Goal: Book appointment/travel/reservation

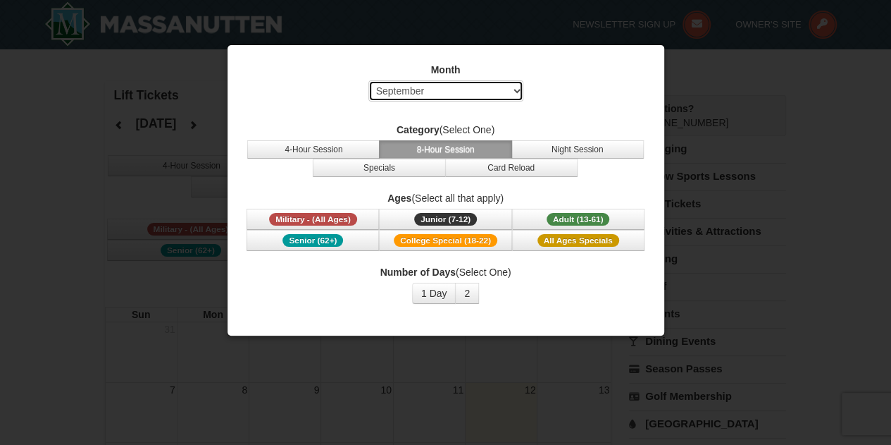
click at [478, 92] on select "Select September October November December January February March April May Jun…" at bounding box center [446, 90] width 155 height 21
select select "2"
click at [369, 80] on select "Select September October November December January February March April May Jun…" at bounding box center [446, 90] width 155 height 21
click at [435, 288] on button "1 Day" at bounding box center [434, 293] width 44 height 21
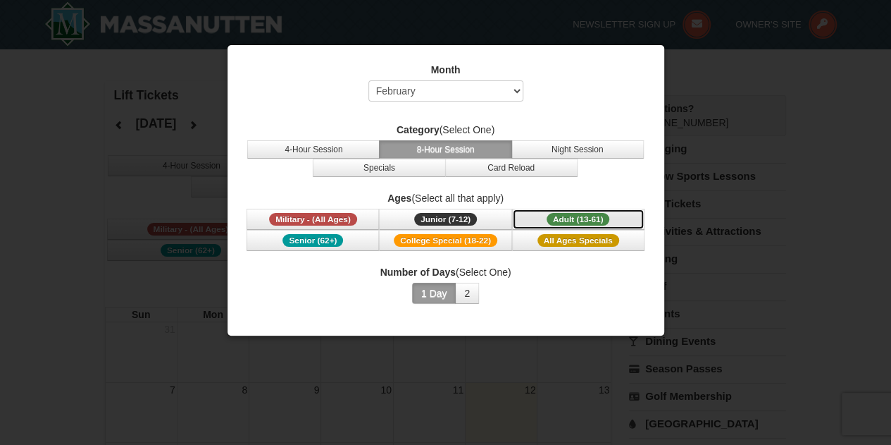
click at [594, 215] on span "Adult (13-61)" at bounding box center [578, 219] width 63 height 13
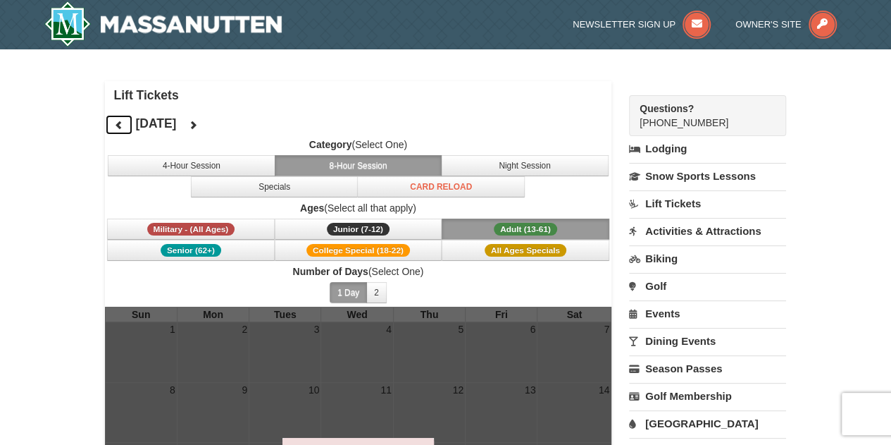
click at [124, 125] on button at bounding box center [119, 124] width 28 height 21
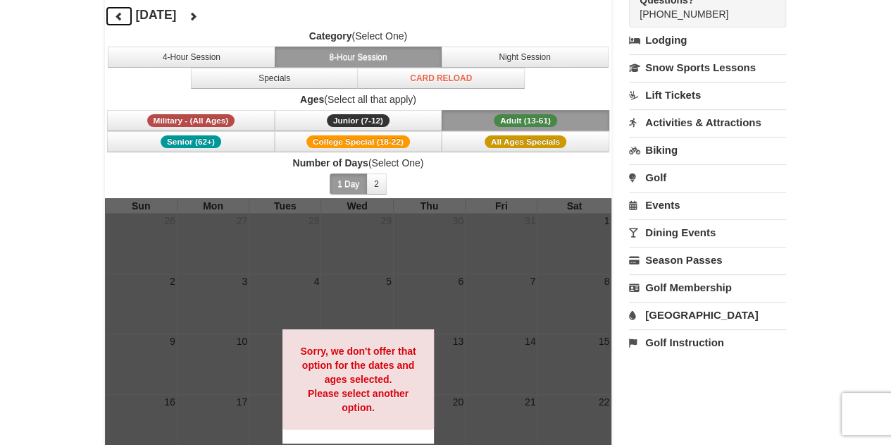
scroll to position [211, 0]
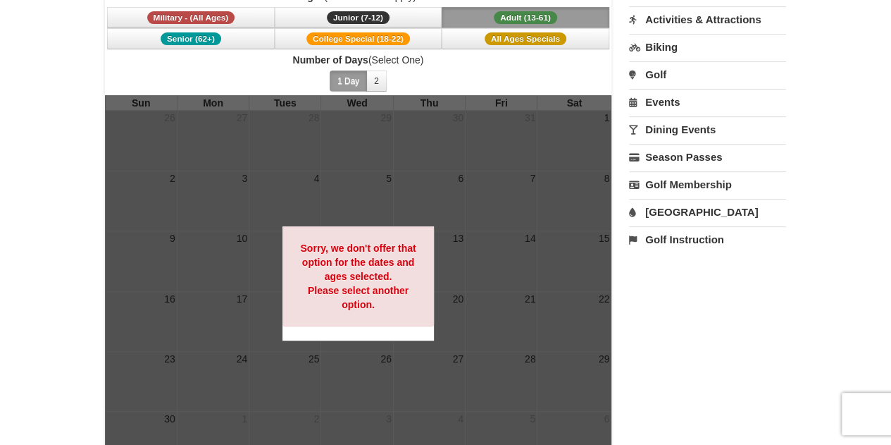
click at [394, 274] on div "Sorry, we don't offer that option for the dates and ages selected. Please selec…" at bounding box center [359, 276] width 152 height 100
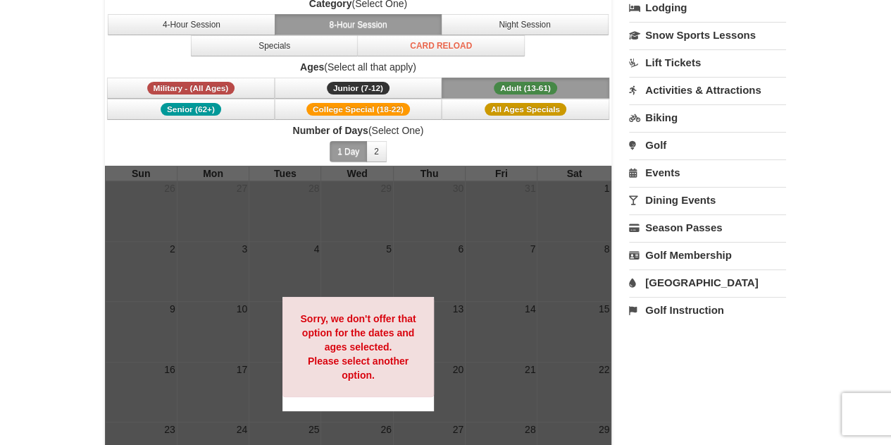
scroll to position [70, 0]
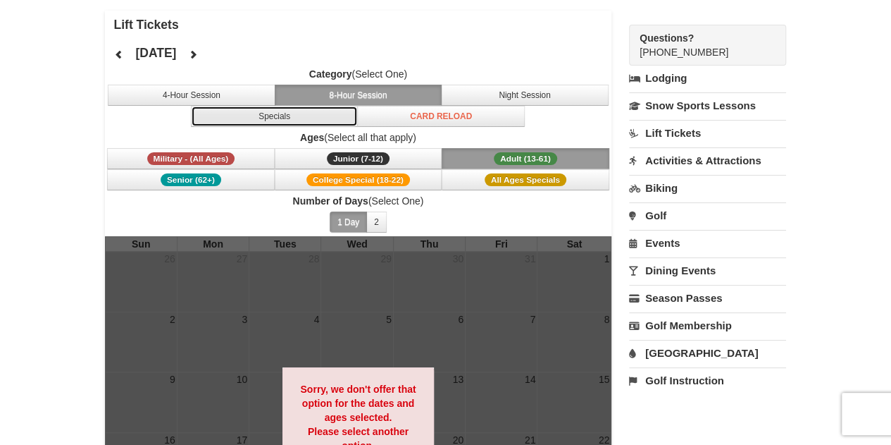
click at [254, 118] on button "Specials" at bounding box center [275, 116] width 168 height 21
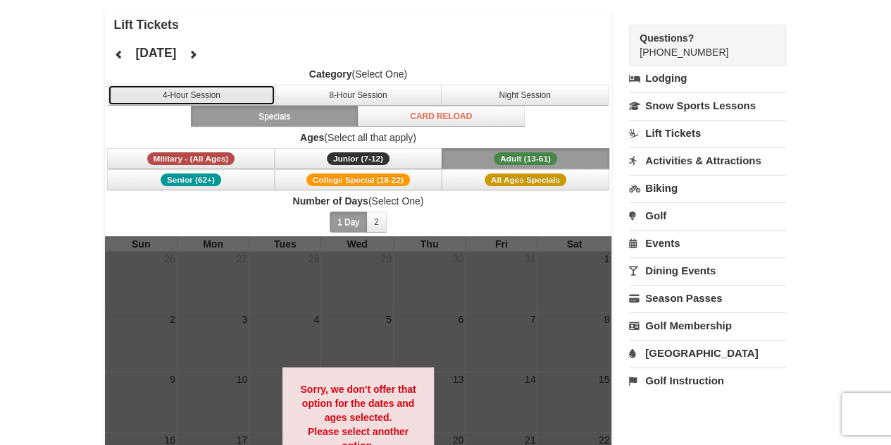
click at [188, 85] on button "4-Hour Session" at bounding box center [192, 95] width 168 height 21
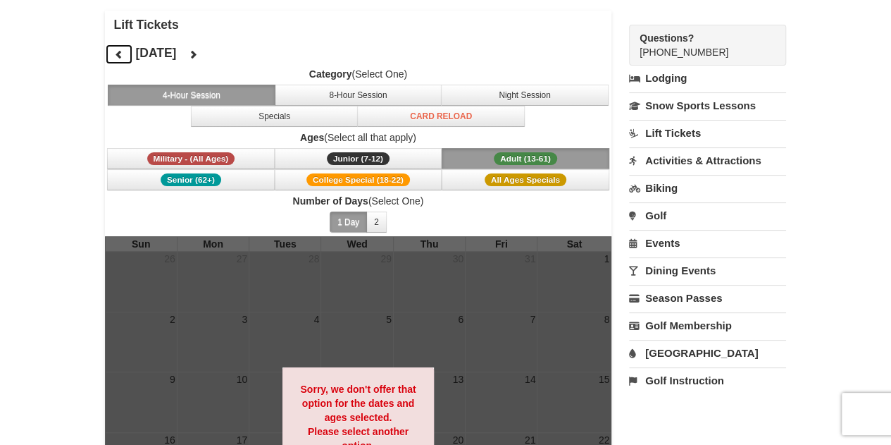
click at [114, 56] on icon at bounding box center [119, 54] width 10 height 10
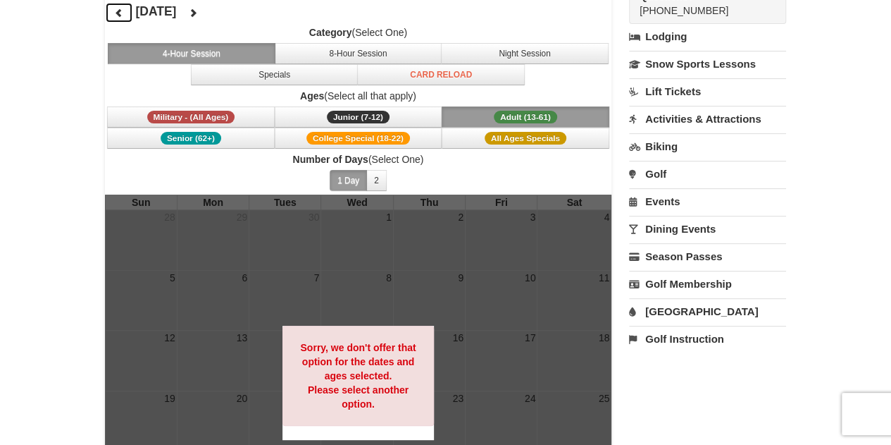
scroll to position [0, 0]
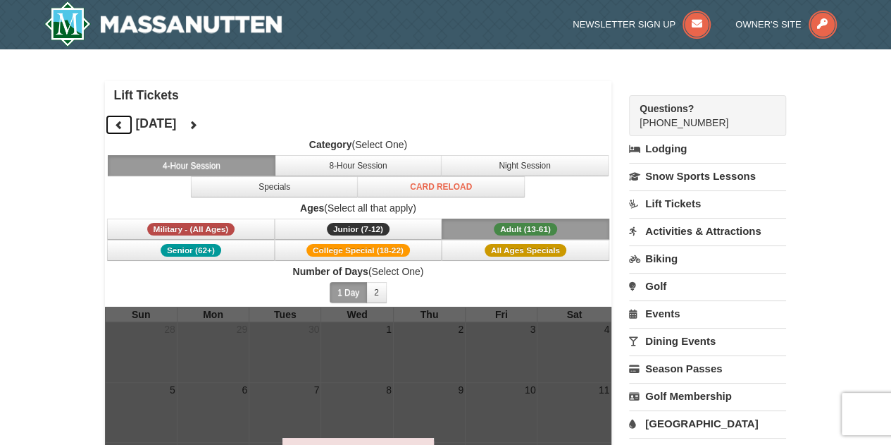
click at [116, 124] on icon at bounding box center [119, 125] width 10 height 10
